Goal: Information Seeking & Learning: Compare options

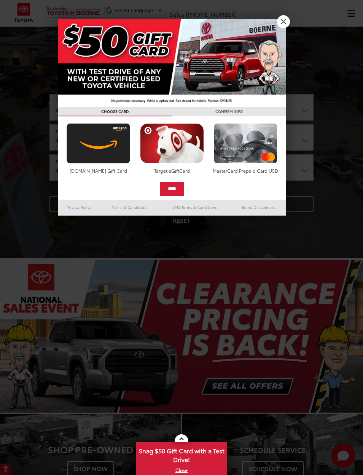
click at [287, 21] on link "X" at bounding box center [283, 21] width 13 height 13
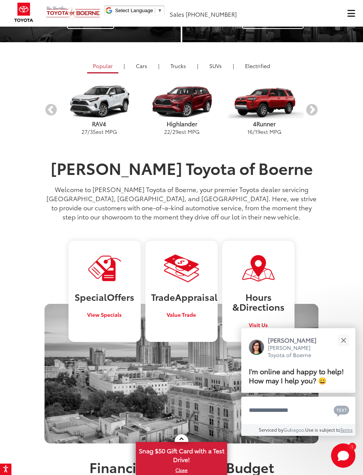
scroll to position [448, 0]
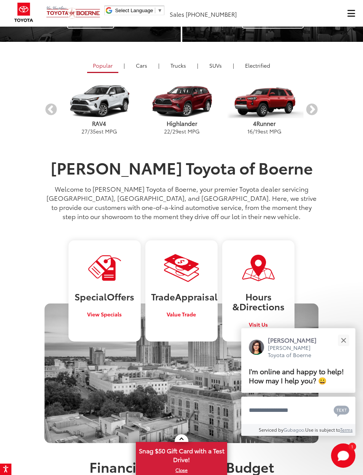
click at [105, 262] on img at bounding box center [104, 268] width 35 height 29
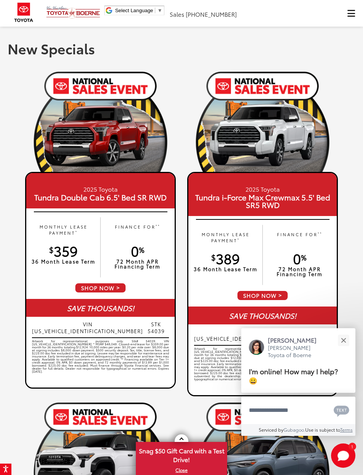
click at [23, 13] on img at bounding box center [24, 12] width 29 height 25
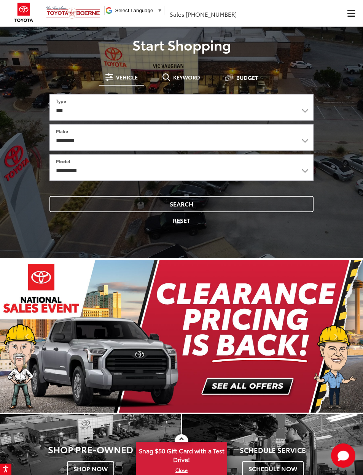
click at [75, 203] on button "Search" at bounding box center [181, 204] width 264 height 16
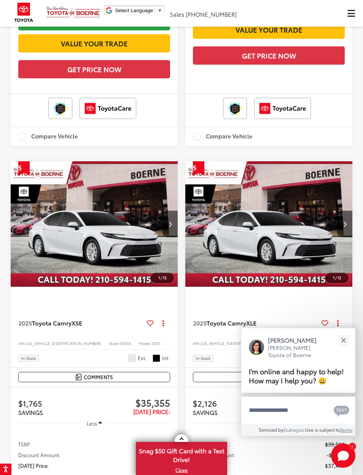
scroll to position [860, 0]
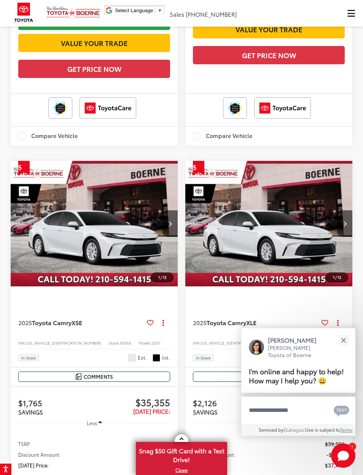
click at [349, 348] on button "Close" at bounding box center [343, 340] width 16 height 16
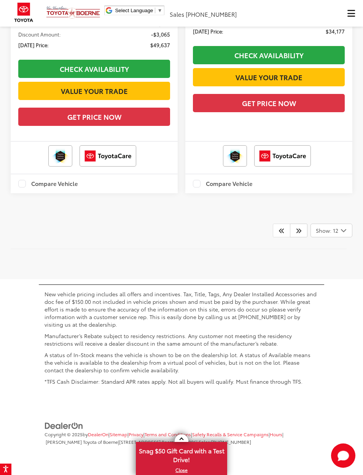
scroll to position [2844, 0]
click at [339, 235] on icon "Select number of vehicles per page" at bounding box center [343, 231] width 9 height 10
click at [333, 295] on button "Show: 96" at bounding box center [331, 288] width 41 height 14
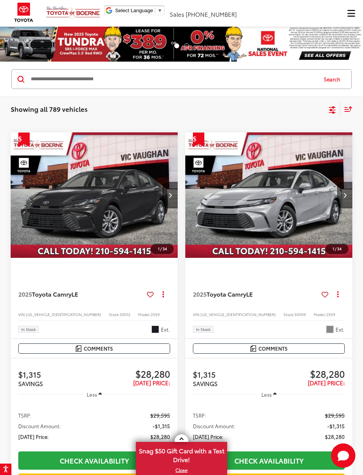
click at [332, 108] on icon "Select filters" at bounding box center [332, 110] width 10 height 10
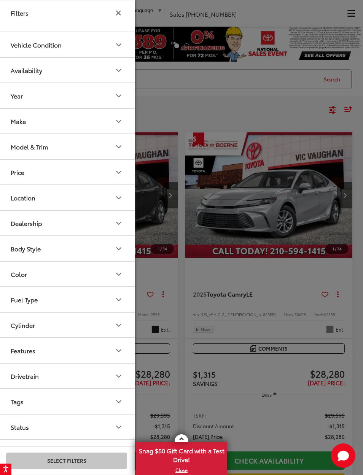
click at [17, 97] on div "Year" at bounding box center [17, 95] width 12 height 7
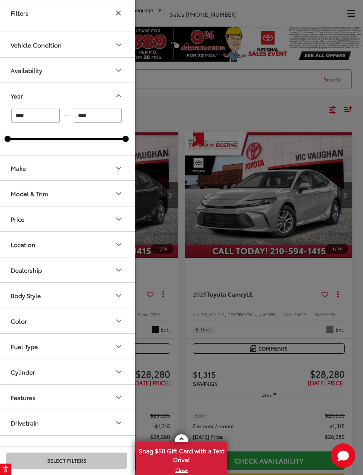
click at [95, 114] on input "****" at bounding box center [98, 115] width 48 height 15
type input "****"
click at [31, 113] on input "****" at bounding box center [35, 115] width 48 height 15
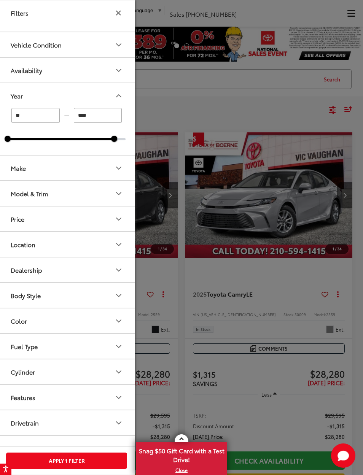
type input "*"
type input "****"
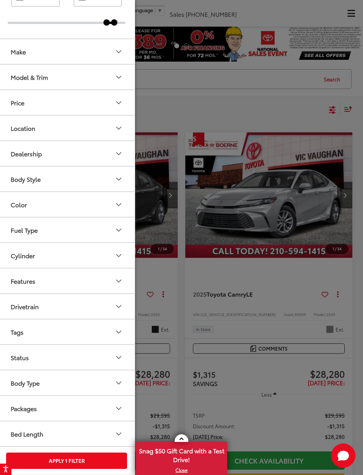
scroll to position [116, 0]
click at [258, 223] on div at bounding box center [181, 237] width 363 height 475
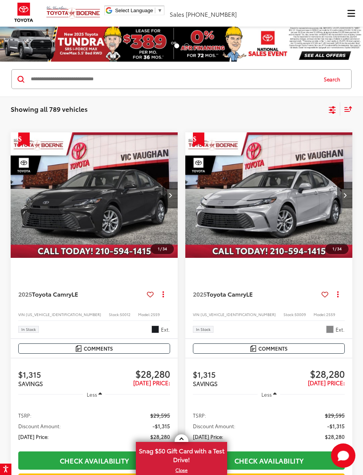
click at [336, 105] on button "Select filters" at bounding box center [332, 108] width 10 height 11
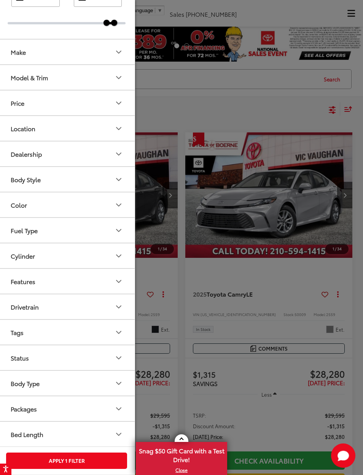
scroll to position [30, 0]
click at [64, 455] on button "Apply 1 Filter" at bounding box center [66, 460] width 121 height 16
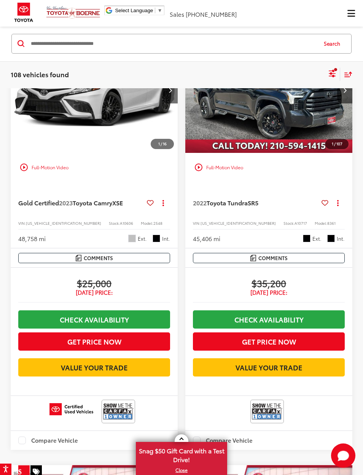
scroll to position [66, 0]
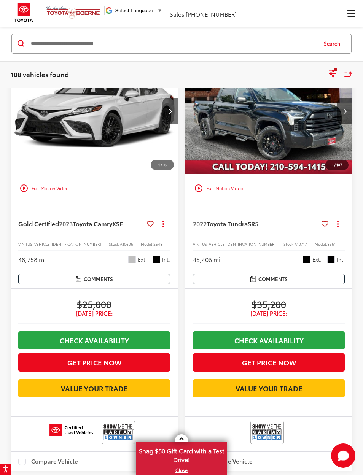
click at [102, 359] on button "Get Price Now" at bounding box center [94, 362] width 152 height 18
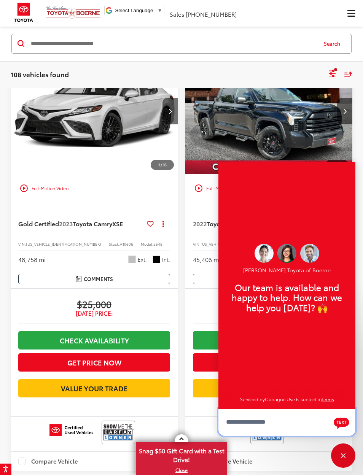
scroll to position [9, 0]
click at [343, 444] on div "Close" at bounding box center [343, 455] width 24 height 24
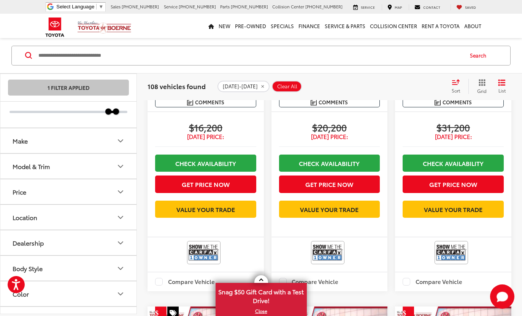
scroll to position [1836, 0]
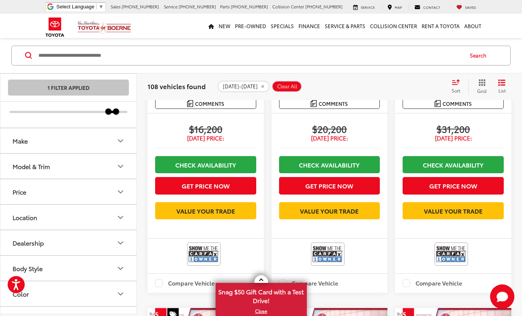
click at [362, 88] on div "Ext." at bounding box center [471, 84] width 19 height 8
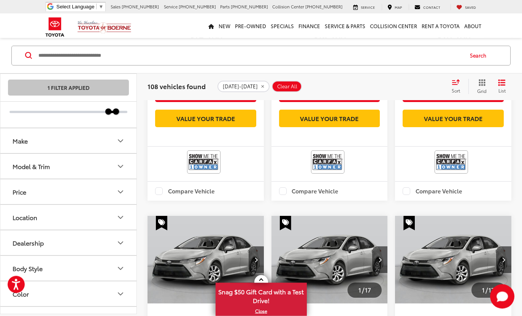
scroll to position [7956, 0]
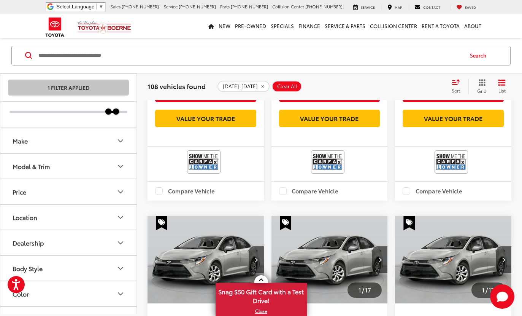
scroll to position [0, 352]
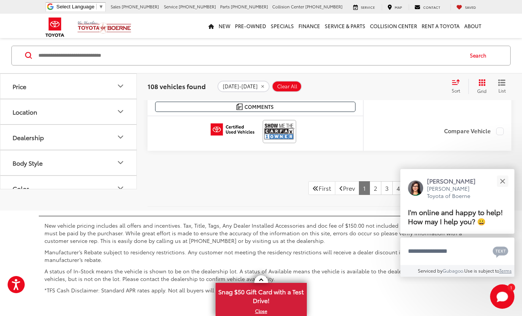
scroll to position [3698, 0]
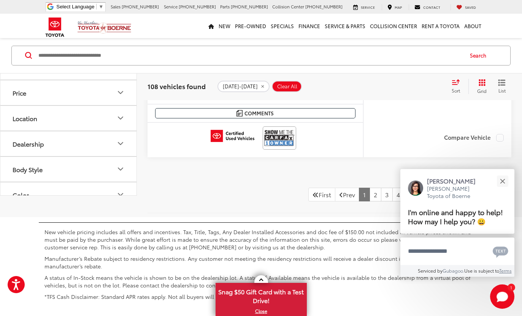
click at [507, 189] on button "Close" at bounding box center [502, 181] width 16 height 16
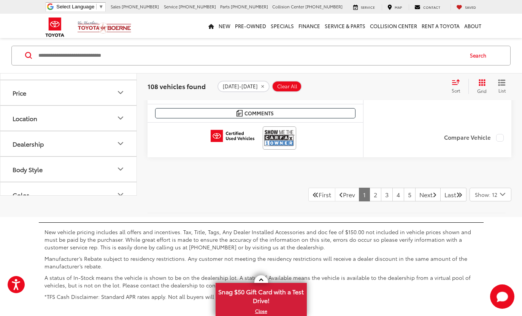
click at [491, 190] on span "Show: 12" at bounding box center [486, 194] width 22 height 8
click at [478, 245] on button "Show: 96" at bounding box center [490, 252] width 41 height 14
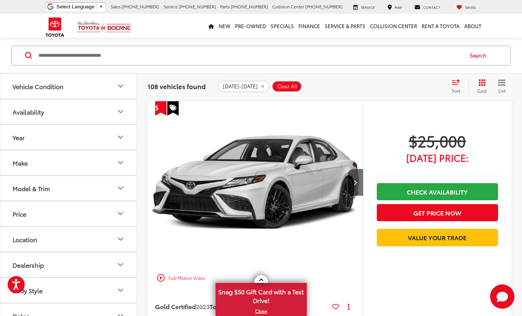
scroll to position [67, 0]
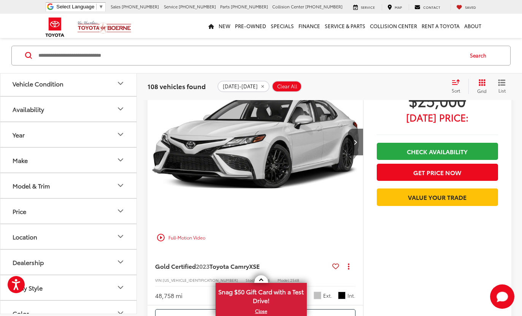
click at [502, 81] on icon "List View" at bounding box center [502, 82] width 8 height 7
click at [503, 84] on icon "List View" at bounding box center [502, 82] width 6 height 5
click at [487, 86] on button "Grid" at bounding box center [480, 86] width 24 height 15
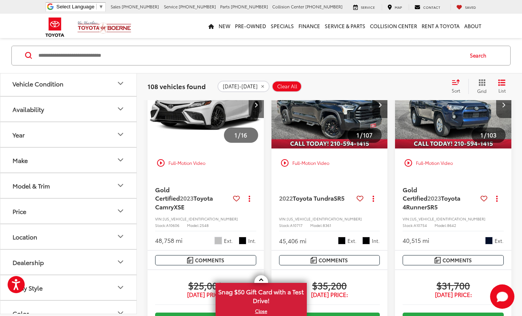
click at [487, 79] on button "Grid" at bounding box center [480, 86] width 24 height 15
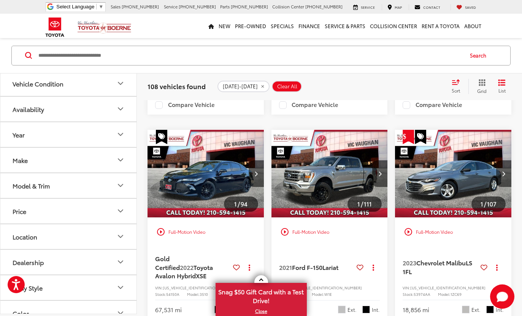
scroll to position [4032, 0]
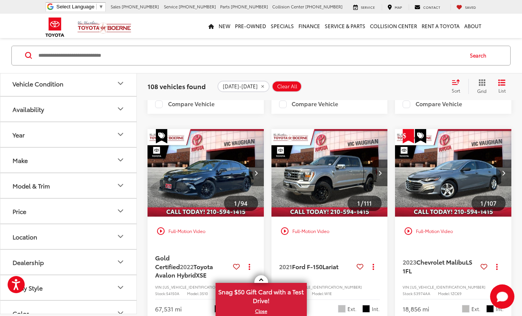
click at [16, 84] on div "Vehicle Condition" at bounding box center [38, 83] width 51 height 7
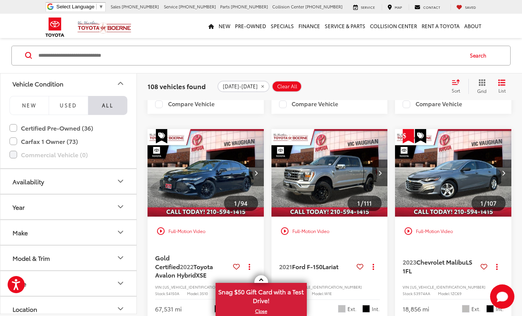
click at [13, 126] on label "Certified Pre-Owned (36)" at bounding box center [69, 127] width 118 height 13
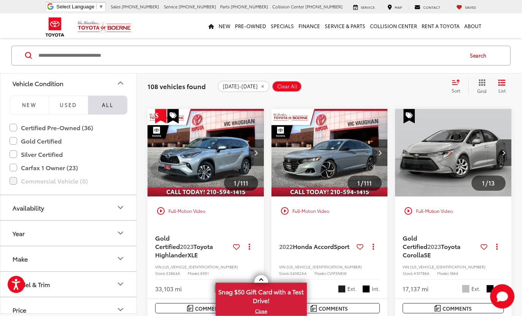
scroll to position [26, 0]
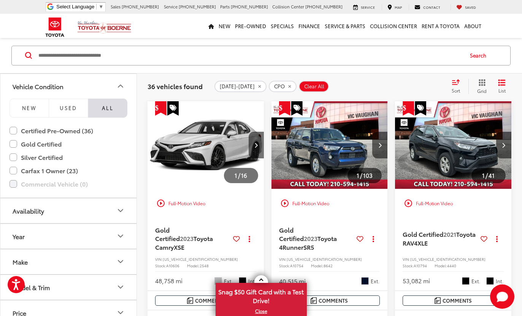
click at [93, 79] on button "Vehicle Condition" at bounding box center [68, 86] width 137 height 25
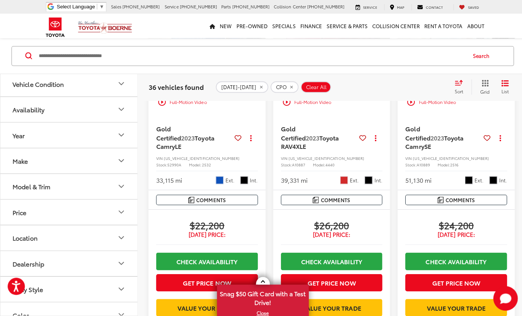
scroll to position [1328, 0]
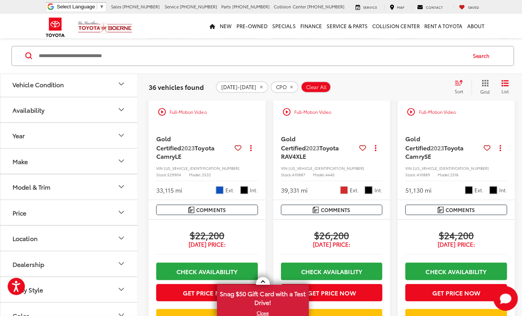
click at [259, 66] on button "Next image" at bounding box center [256, 53] width 15 height 27
click at [256, 56] on icon "Next image" at bounding box center [255, 52] width 3 height 5
click at [255, 66] on button "Next image" at bounding box center [256, 53] width 15 height 27
click at [249, 66] on button "Next image" at bounding box center [256, 53] width 15 height 27
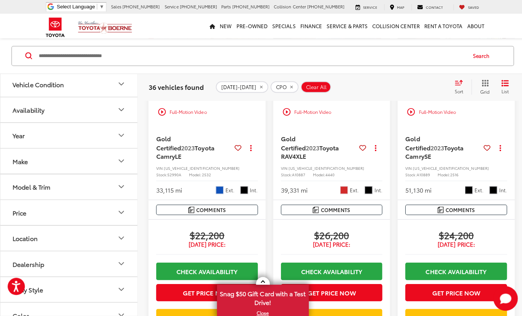
click at [253, 66] on button "Next image" at bounding box center [256, 53] width 15 height 27
click at [22, 156] on div "Make" at bounding box center [20, 159] width 15 height 7
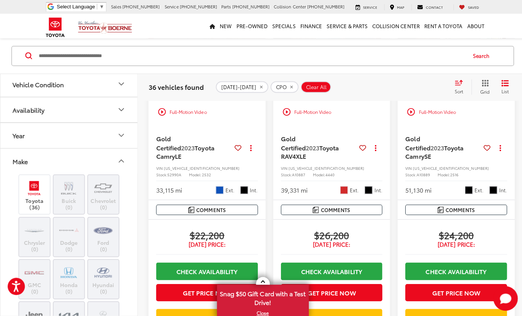
click at [49, 154] on button "Make" at bounding box center [68, 160] width 137 height 25
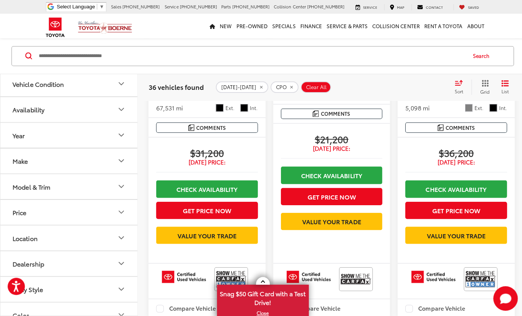
scroll to position [2620, 0]
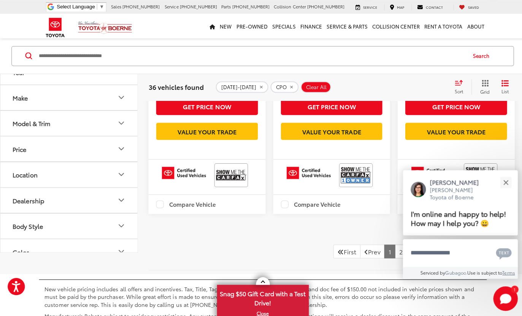
scroll to position [1511, 0]
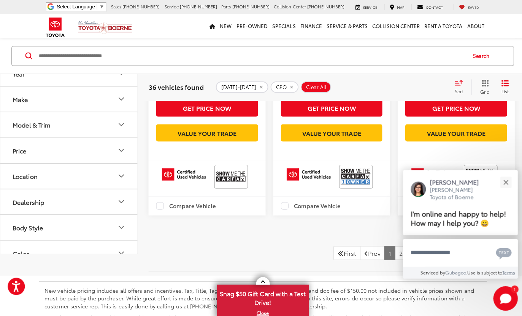
click at [495, 182] on div "[PERSON_NAME] [PERSON_NAME] Toyota of Boerne" at bounding box center [457, 187] width 99 height 23
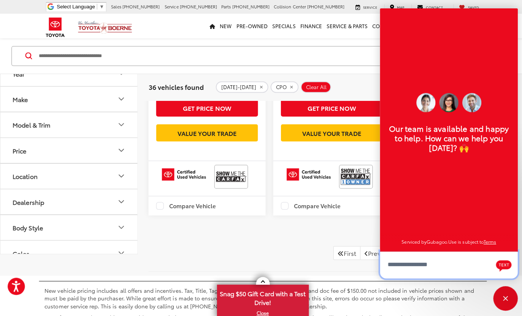
scroll to position [9, 0]
click at [505, 300] on div "Close" at bounding box center [502, 296] width 24 height 24
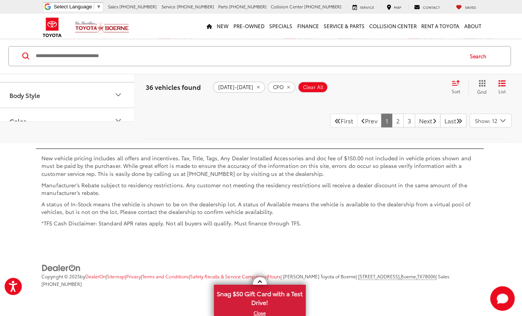
scroll to position [1683, 0]
click at [492, 126] on div "Show: 12" at bounding box center [490, 119] width 41 height 13
click at [476, 184] on button "Show: 96" at bounding box center [490, 177] width 41 height 14
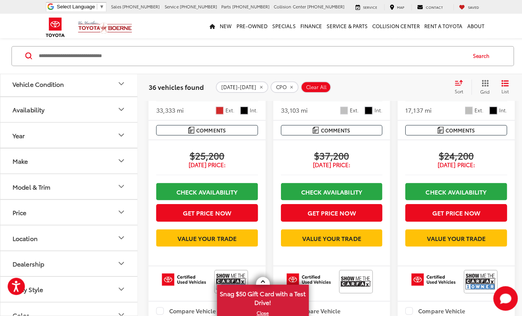
scroll to position [1809, 0]
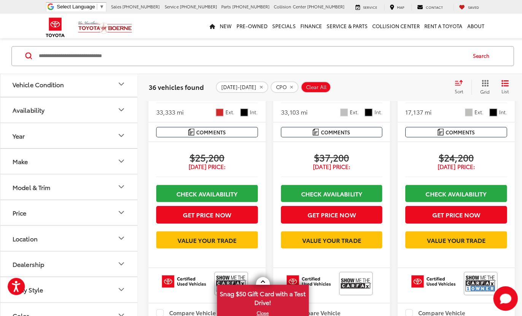
click at [281, 82] on button "CPO" at bounding box center [283, 86] width 28 height 11
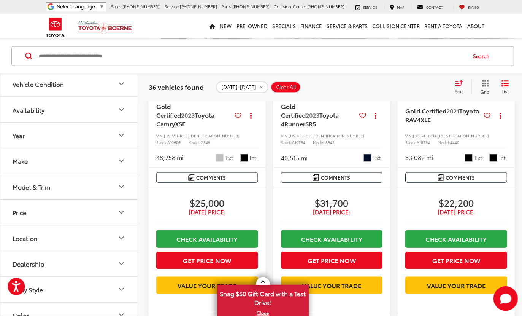
click at [275, 86] on span "Clear All" at bounding box center [284, 86] width 20 height 6
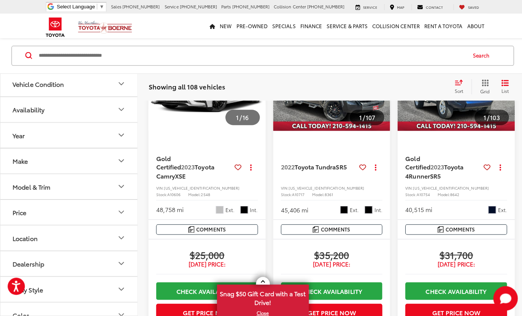
scroll to position [26, 0]
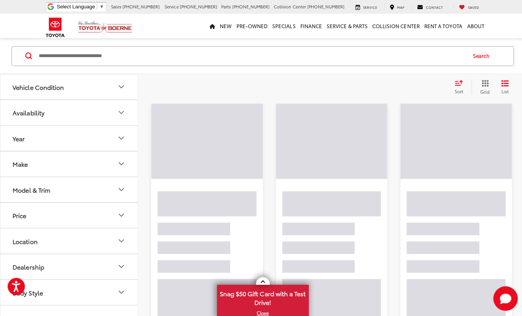
click at [124, 136] on icon "Year" at bounding box center [120, 136] width 9 height 9
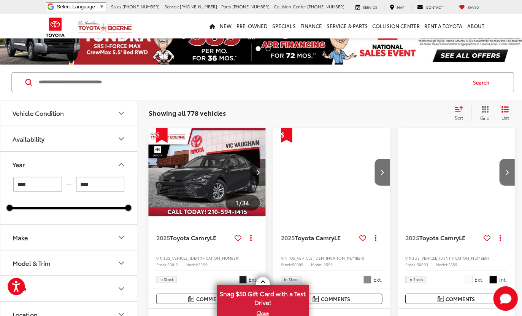
click at [45, 156] on button "Year" at bounding box center [68, 163] width 137 height 25
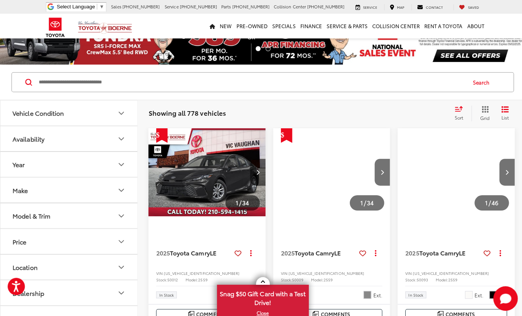
click at [44, 179] on button "Make" at bounding box center [68, 188] width 137 height 25
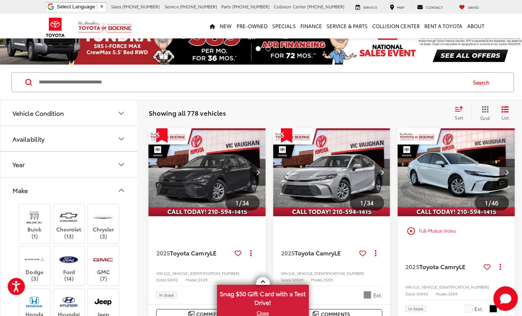
click at [98, 191] on button "Make" at bounding box center [68, 188] width 137 height 25
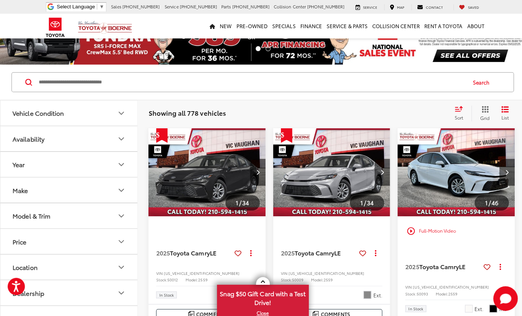
click at [117, 161] on icon "Year" at bounding box center [120, 163] width 9 height 9
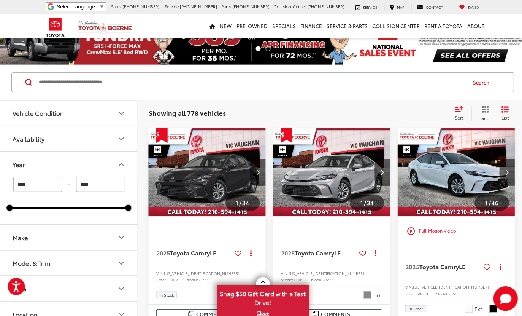
click at [43, 175] on input "****" at bounding box center [37, 182] width 48 height 15
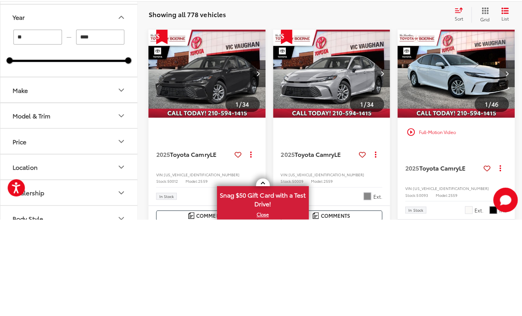
type input "*"
type input "****"
click at [100, 127] on input "****" at bounding box center [100, 134] width 48 height 15
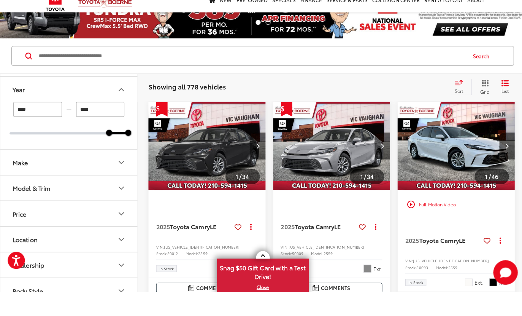
scroll to position [50, 0]
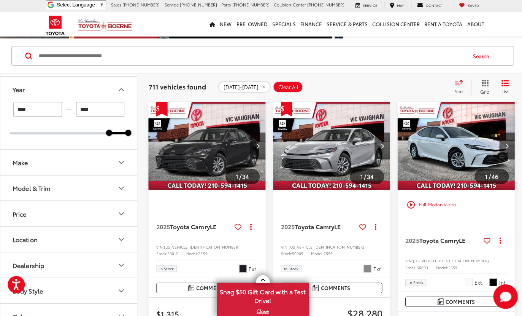
click at [117, 90] on icon "Year" at bounding box center [120, 90] width 9 height 9
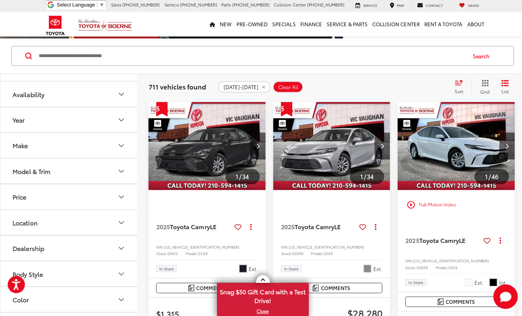
scroll to position [16, 0]
click at [116, 169] on button "Model & Trim" at bounding box center [68, 173] width 137 height 25
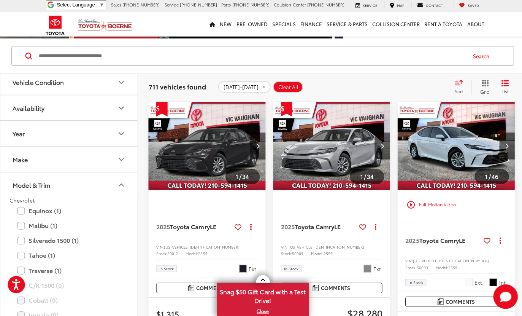
scroll to position [3, 0]
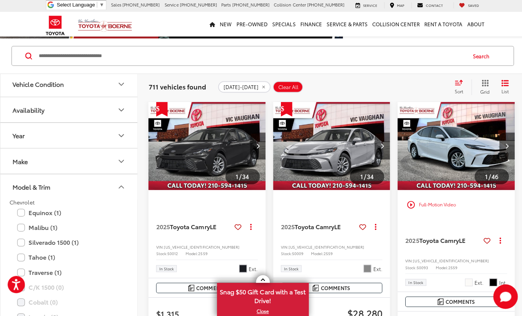
click at [122, 183] on icon "Model & Trim" at bounding box center [120, 187] width 9 height 9
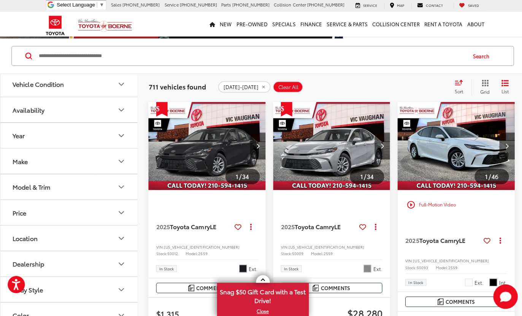
click at [125, 155] on button "Make" at bounding box center [68, 161] width 137 height 25
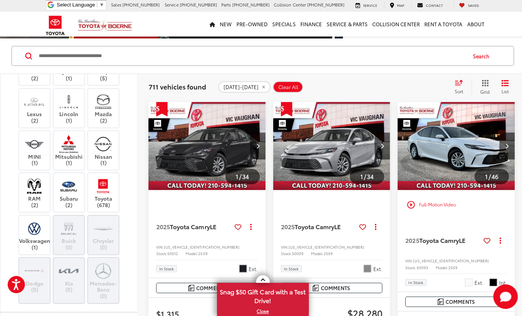
scroll to position [173, 0]
click at [103, 183] on img at bounding box center [102, 186] width 21 height 18
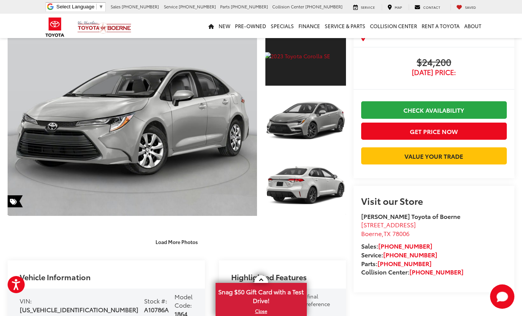
scroll to position [58, 0]
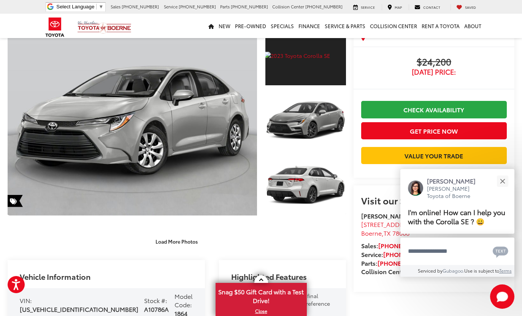
click at [175, 235] on button "Load More Photos" at bounding box center [176, 241] width 53 height 13
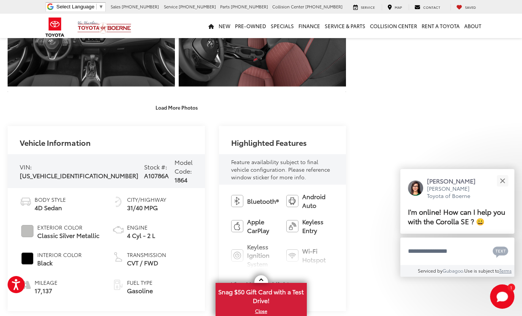
scroll to position [447, 0]
click at [231, 279] on button "View More Highlights..." at bounding box center [264, 283] width 67 height 9
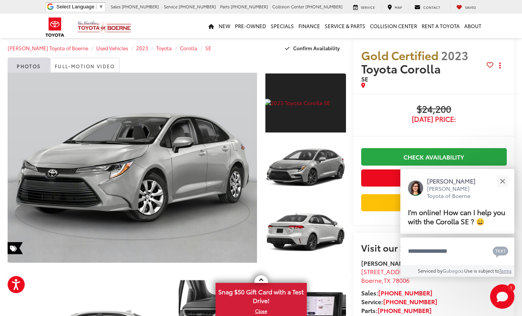
scroll to position [0, 0]
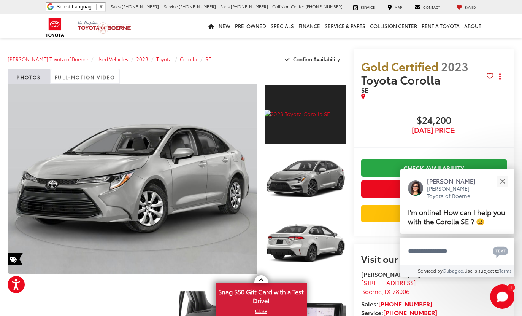
click at [506, 179] on button "Close" at bounding box center [502, 181] width 16 height 16
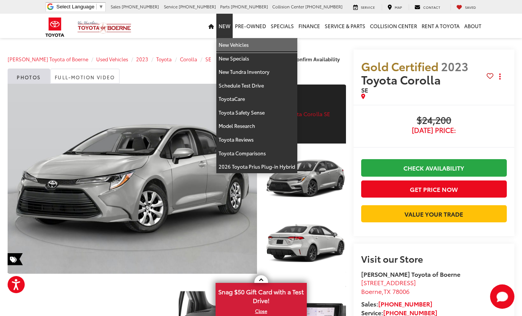
click at [248, 47] on link "New Vehicles" at bounding box center [256, 45] width 81 height 14
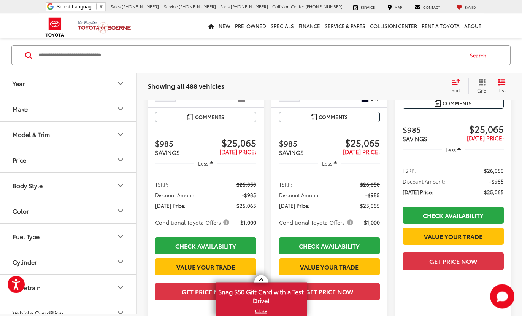
scroll to position [1689, 0]
click at [120, 134] on icon "Model & Trim" at bounding box center [120, 134] width 5 height 2
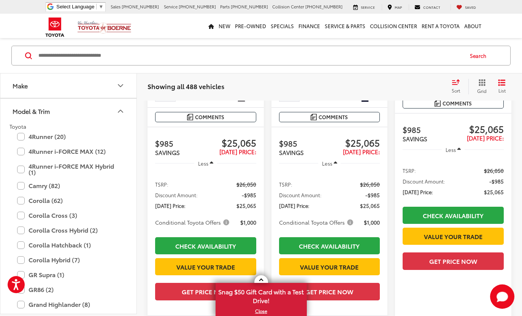
scroll to position [45, 0]
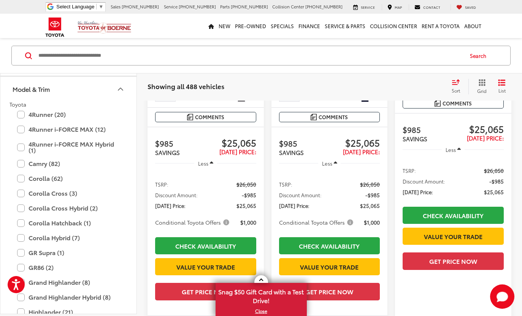
click at [56, 157] on label "Camry (82)" at bounding box center [68, 163] width 103 height 13
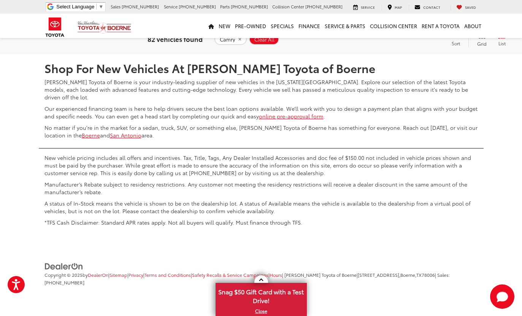
scroll to position [1966, 0]
click at [487, 36] on span "Show: 12" at bounding box center [486, 32] width 22 height 8
click at [489, 96] on button "Show: 96" at bounding box center [490, 90] width 41 height 14
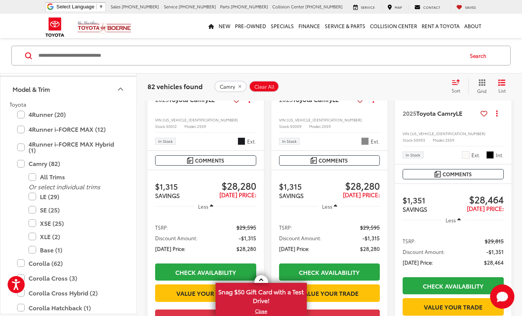
scroll to position [63, 0]
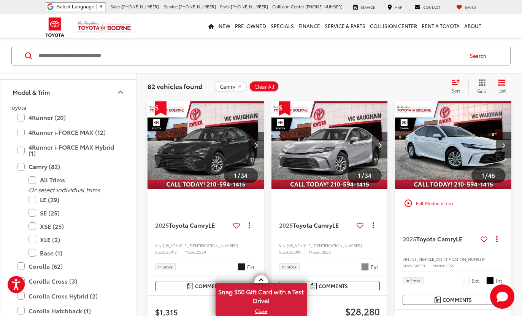
click at [37, 211] on label "SE (25)" at bounding box center [74, 212] width 91 height 13
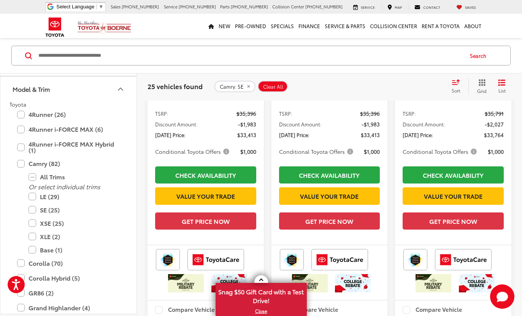
scroll to position [1289, 0]
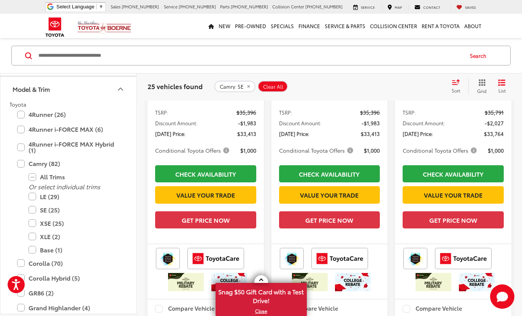
click at [471, 154] on span "Conditional Toyota Offers" at bounding box center [441, 150] width 76 height 8
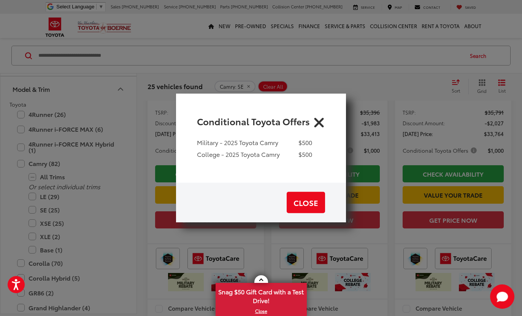
click at [302, 213] on button "Close" at bounding box center [306, 202] width 38 height 21
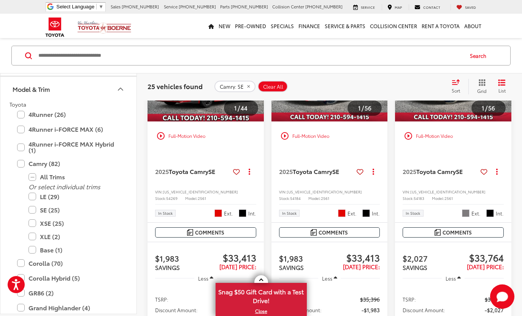
scroll to position [1111, 0]
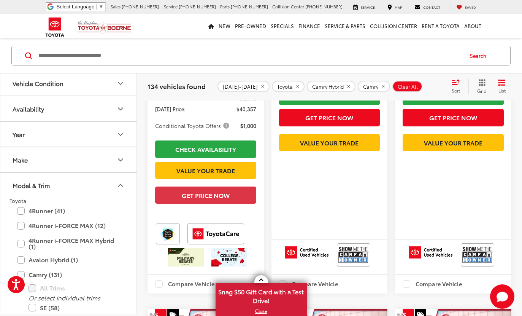
scroll to position [127, 0]
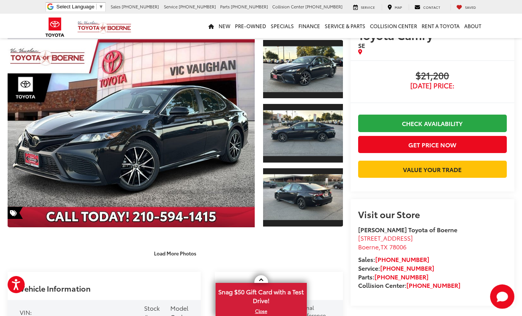
scroll to position [50, 0]
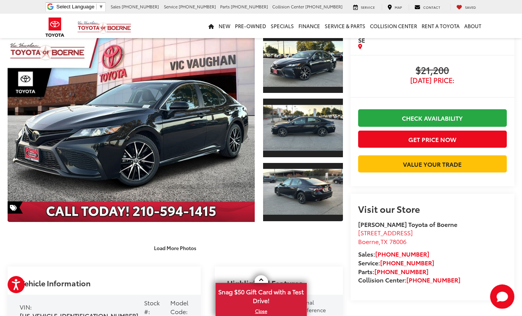
click at [188, 241] on button "Load More Photos" at bounding box center [175, 247] width 53 height 13
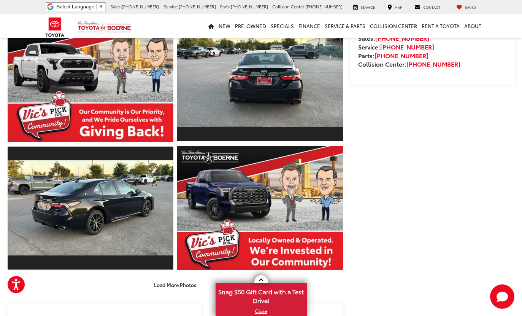
scroll to position [310, 0]
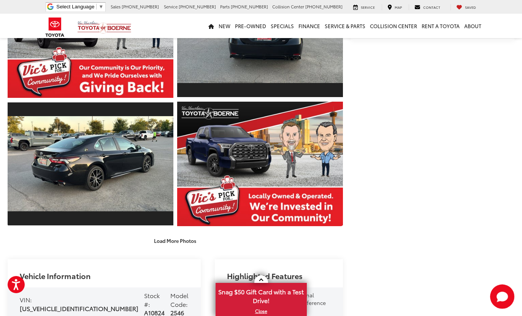
click at [176, 234] on button "Load More Photos" at bounding box center [175, 240] width 53 height 13
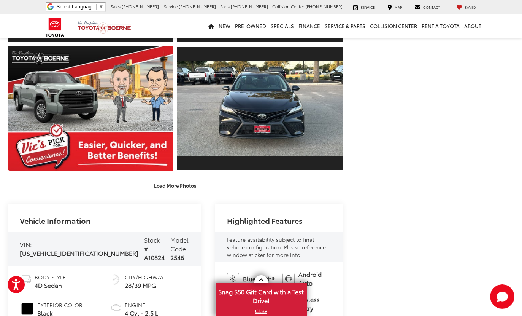
scroll to position [621, 0]
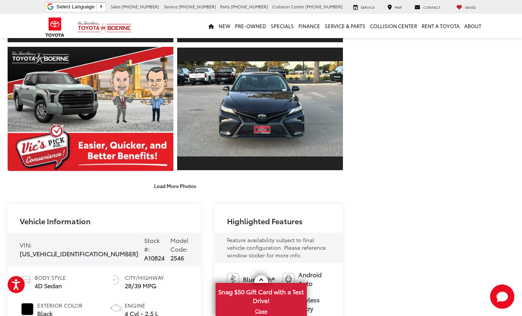
click at [192, 179] on button "Load More Photos" at bounding box center [175, 185] width 53 height 13
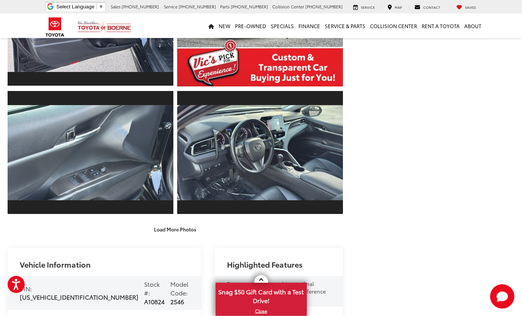
scroll to position [834, 0]
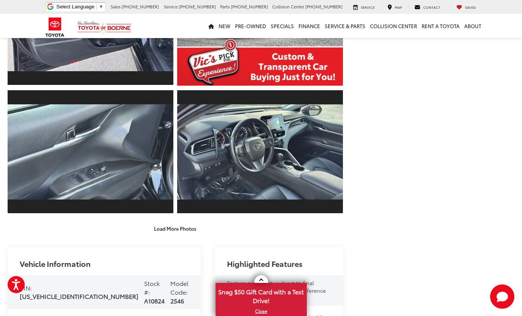
click at [181, 222] on button "Load More Photos" at bounding box center [175, 228] width 53 height 13
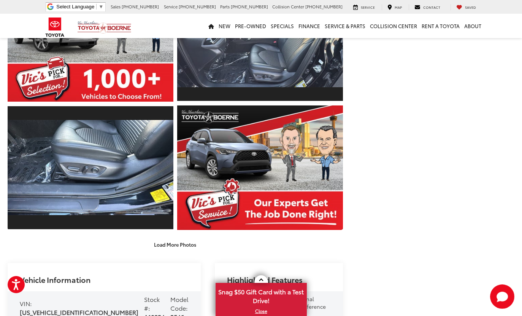
scroll to position [1090, 0]
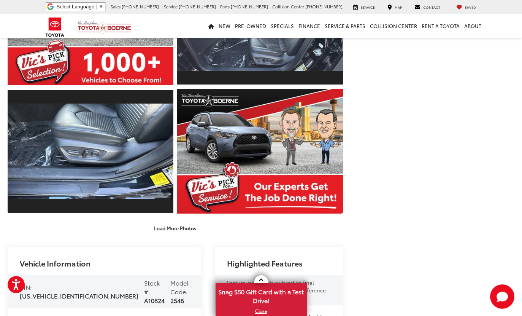
click at [186, 221] on button "Load More Photos" at bounding box center [175, 227] width 53 height 13
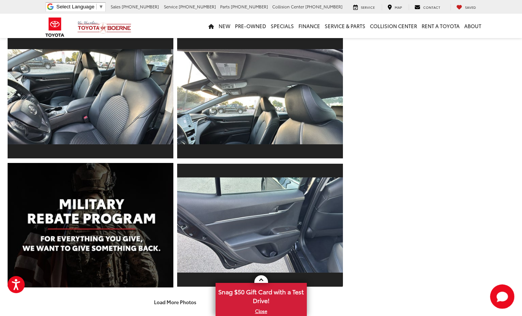
scroll to position [1277, 0]
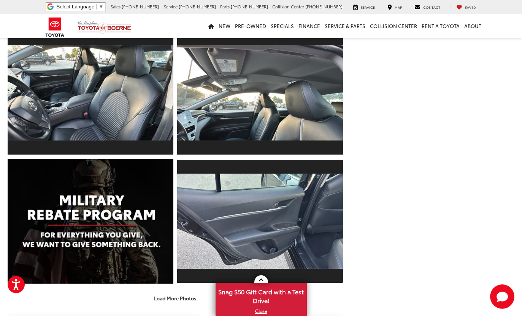
click at [181, 291] on button "Load More Photos" at bounding box center [175, 297] width 53 height 13
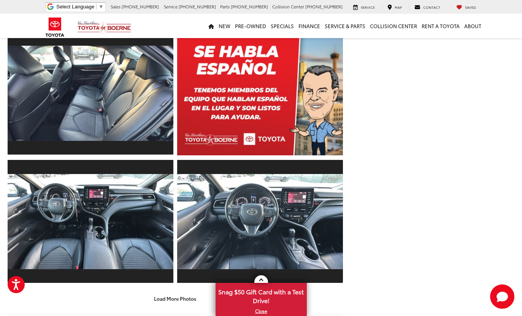
scroll to position [1538, 0]
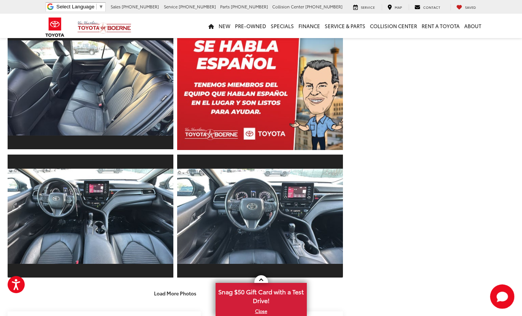
click at [183, 286] on button "Load More Photos" at bounding box center [175, 292] width 53 height 13
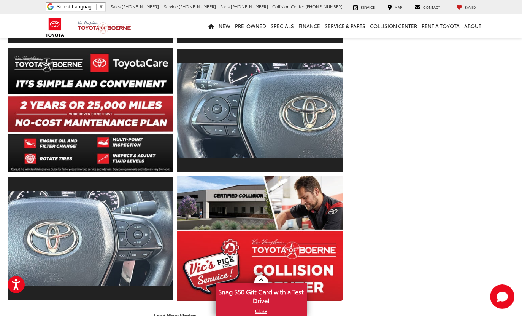
scroll to position [1773, 0]
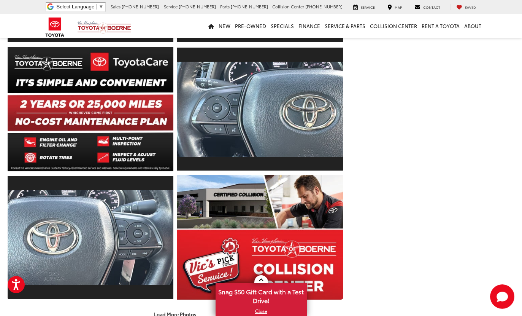
click at [185, 307] on button "Load More Photos" at bounding box center [175, 313] width 53 height 13
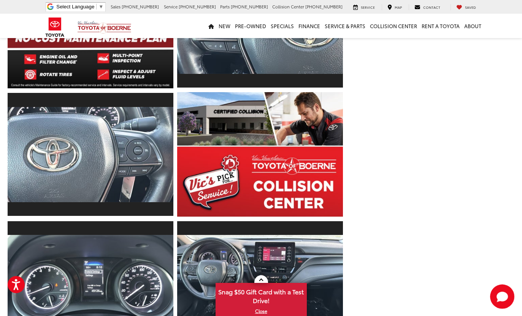
scroll to position [1856, 0]
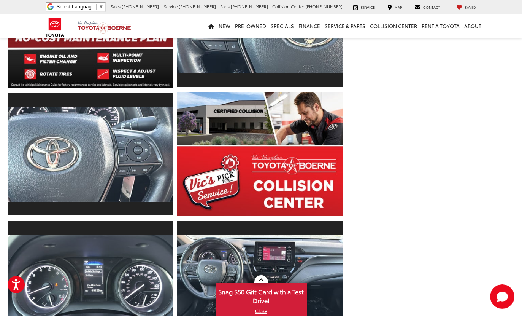
click at [232, 224] on link "Expand Photo 33" at bounding box center [260, 282] width 166 height 124
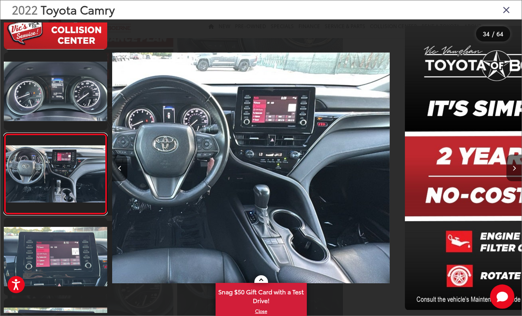
scroll to position [0, 13511]
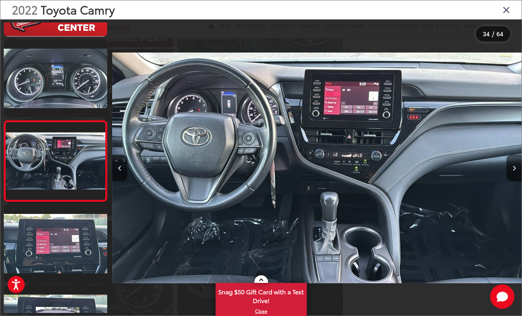
click at [512, 181] on button "Next image" at bounding box center [513, 167] width 15 height 27
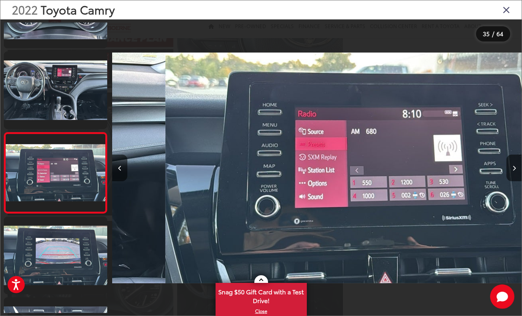
scroll to position [2645, 0]
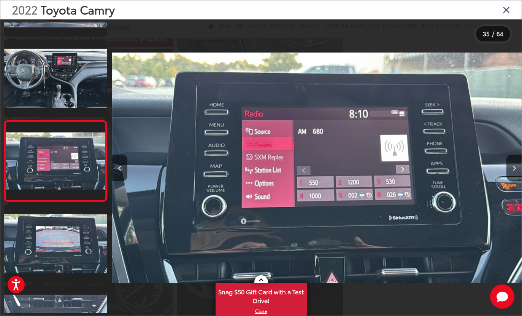
click at [506, 181] on button "Next image" at bounding box center [513, 167] width 15 height 27
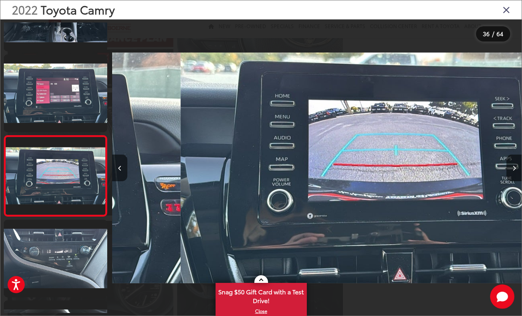
scroll to position [0, 14330]
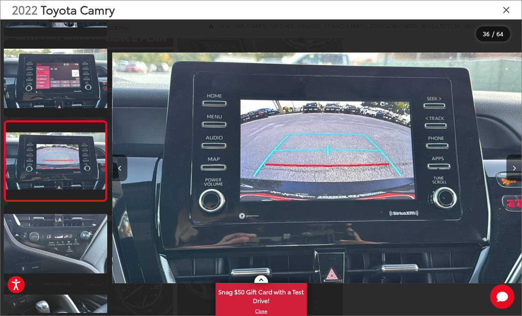
click at [504, 190] on div at bounding box center [470, 167] width 102 height 297
click at [504, 192] on div at bounding box center [470, 167] width 102 height 297
click at [503, 188] on div at bounding box center [470, 167] width 102 height 297
click at [508, 181] on button "Next image" at bounding box center [513, 167] width 15 height 27
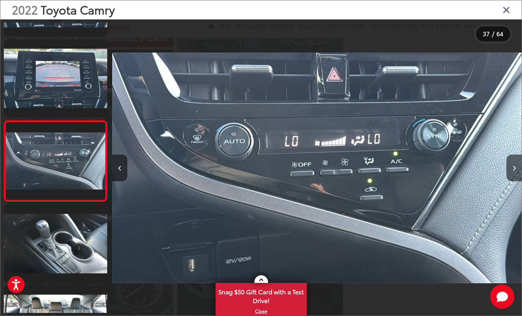
scroll to position [0, 14740]
click at [508, 181] on button "Next image" at bounding box center [513, 167] width 15 height 27
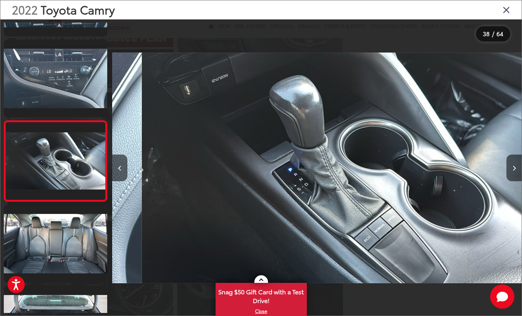
scroll to position [0, 0]
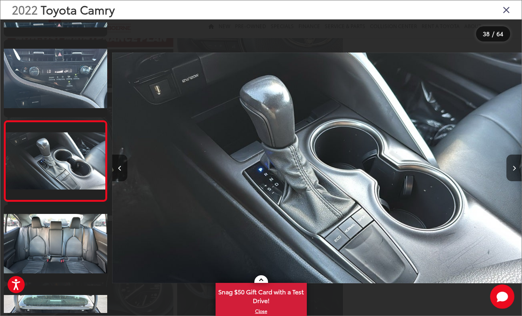
click at [507, 181] on button "Next image" at bounding box center [513, 167] width 15 height 27
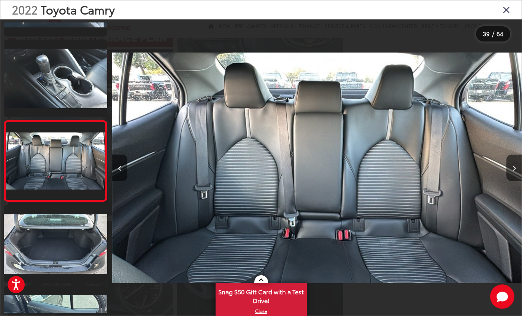
click at [505, 189] on div at bounding box center [470, 167] width 102 height 297
click at [507, 181] on button "Next image" at bounding box center [513, 167] width 15 height 27
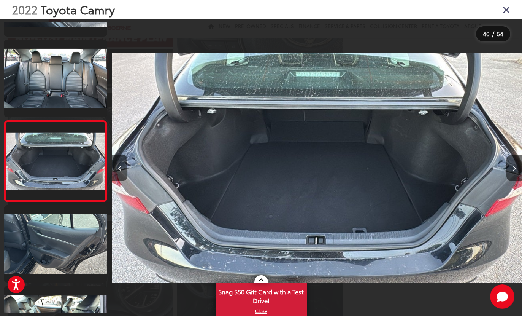
click at [507, 181] on button "Next image" at bounding box center [513, 167] width 15 height 27
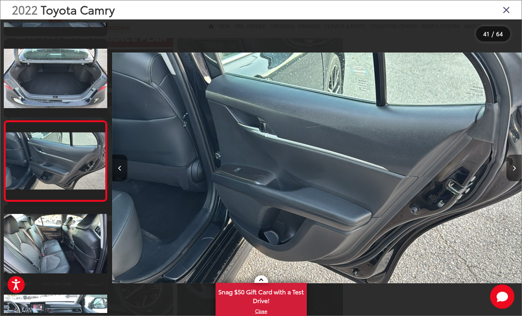
click at [507, 181] on button "Next image" at bounding box center [513, 167] width 15 height 27
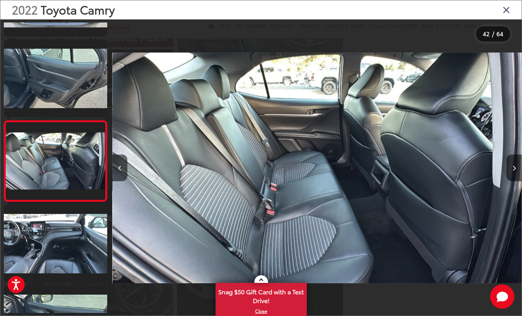
click at [506, 181] on button "Next image" at bounding box center [513, 167] width 15 height 27
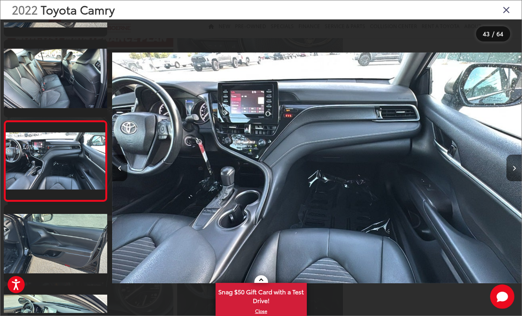
click at [504, 188] on div at bounding box center [470, 167] width 102 height 297
click at [508, 181] on button "Next image" at bounding box center [513, 167] width 15 height 27
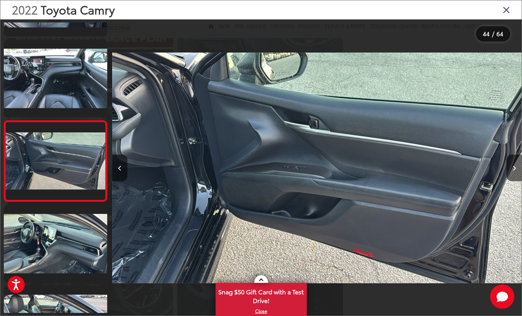
click at [507, 181] on button "Next image" at bounding box center [513, 167] width 15 height 27
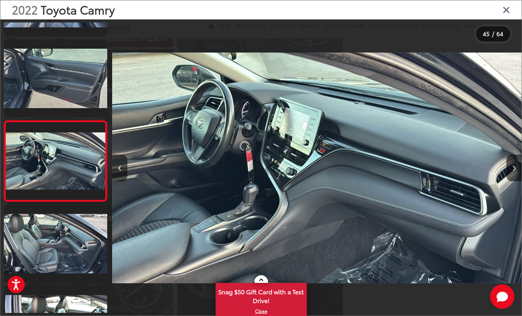
click at [507, 181] on button "Next image" at bounding box center [513, 167] width 15 height 27
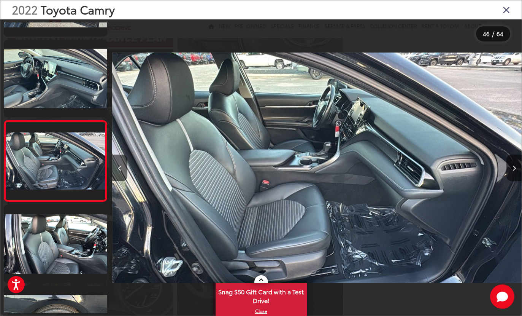
click at [506, 181] on button "Next image" at bounding box center [513, 167] width 15 height 27
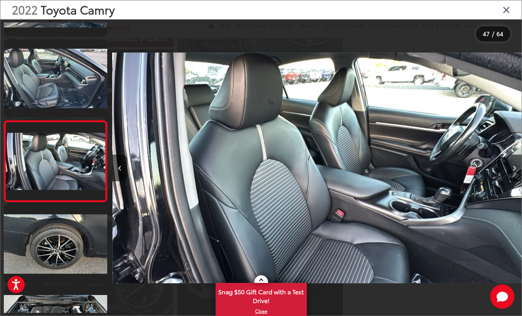
click at [506, 181] on button "Next image" at bounding box center [513, 167] width 15 height 27
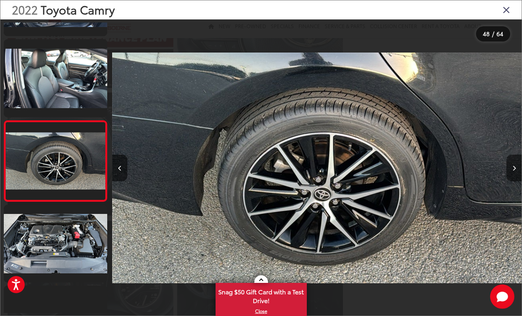
click at [514, 171] on icon "Next image" at bounding box center [514, 167] width 3 height 5
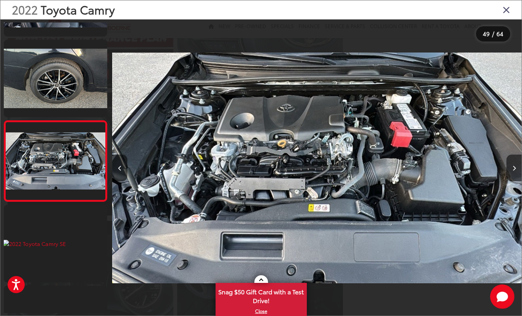
click at [510, 181] on button "Next image" at bounding box center [513, 167] width 15 height 27
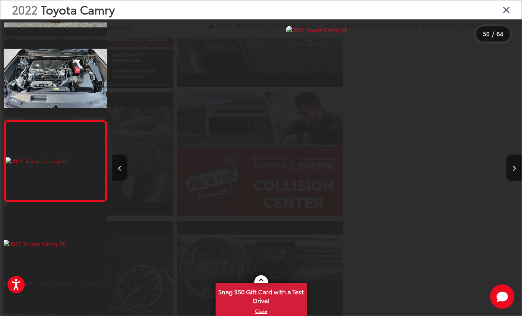
click at [507, 181] on button "Next image" at bounding box center [513, 167] width 15 height 27
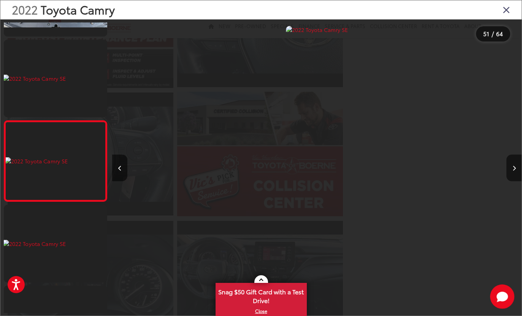
click at [506, 181] on button "Next image" at bounding box center [513, 167] width 15 height 27
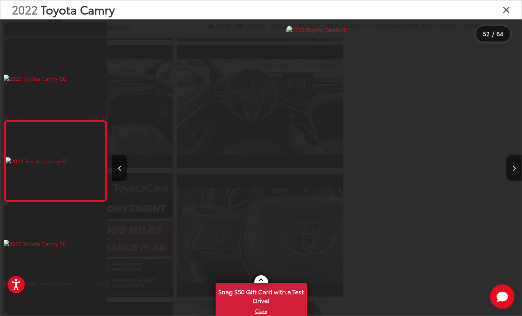
click at [505, 13] on icon "Close gallery" at bounding box center [507, 10] width 8 height 10
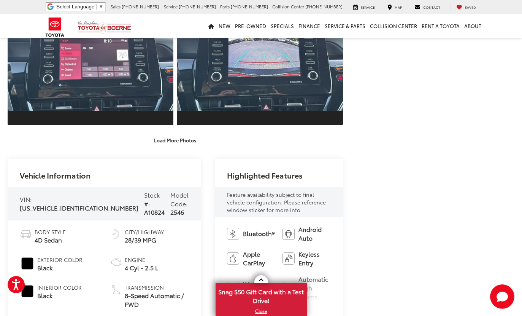
click at [227, 312] on button "View More Highlights..." at bounding box center [260, 316] width 67 height 9
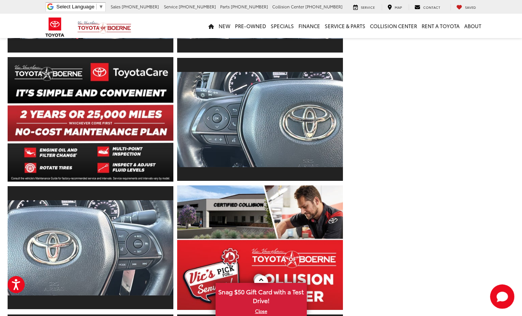
scroll to position [1761, 0]
